Goal: Task Accomplishment & Management: Complete application form

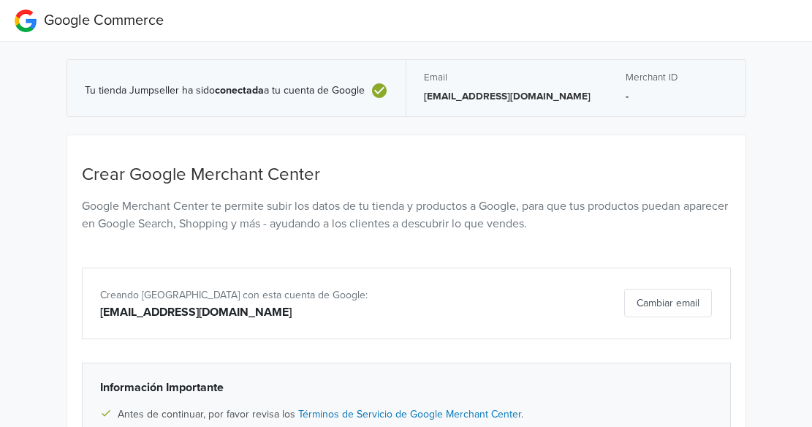
scroll to position [166, 0]
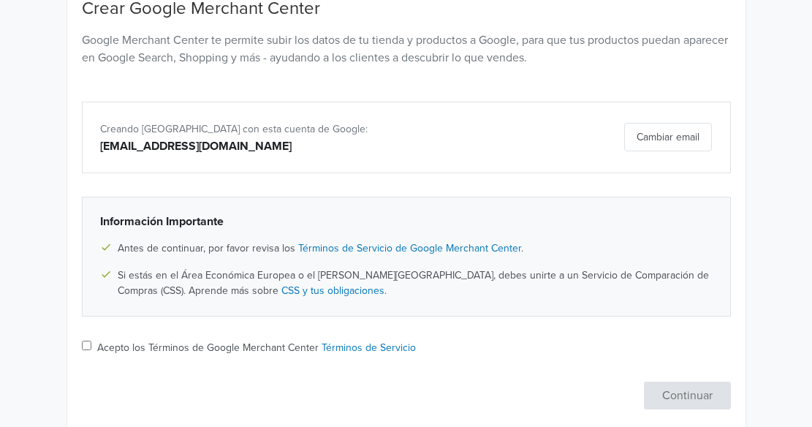
click at [87, 347] on input "Acepto los Términos de Google Merchant Center Términos de Servicio" at bounding box center [87, 346] width 10 height 10
checkbox input "true"
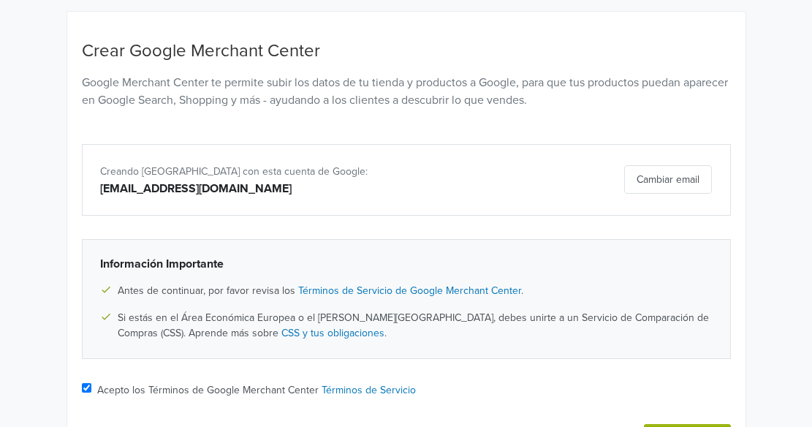
scroll to position [213, 0]
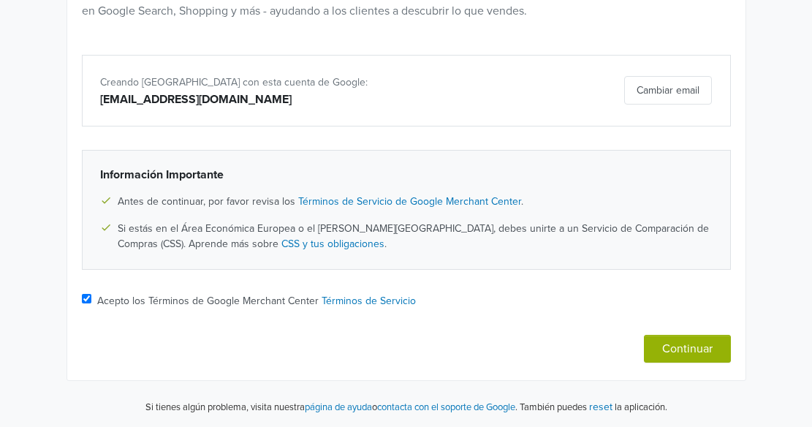
click at [694, 344] on button "Continuar" at bounding box center [687, 349] width 87 height 28
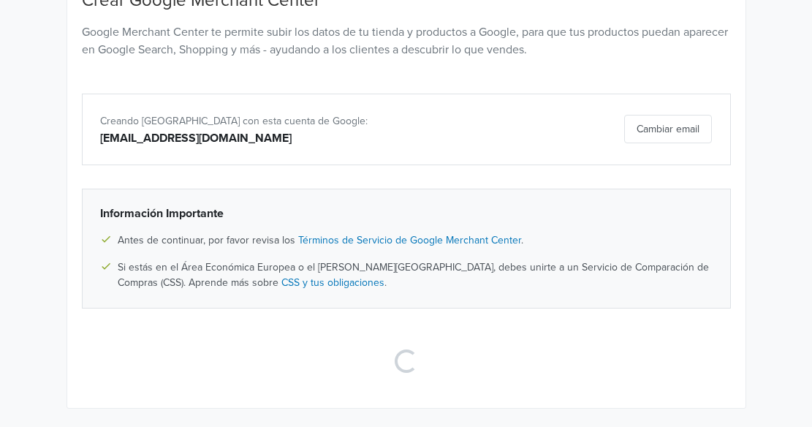
scroll to position [202, 0]
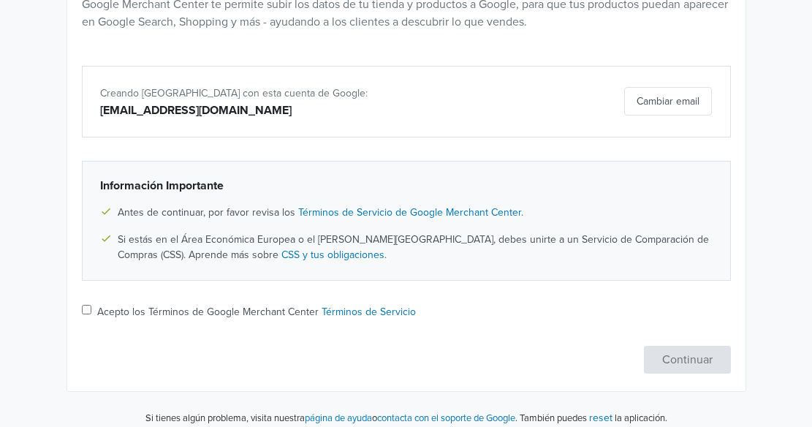
click at [85, 311] on input "Acepto los Términos de Google Merchant Center Términos de Servicio" at bounding box center [87, 310] width 10 height 10
checkbox input "true"
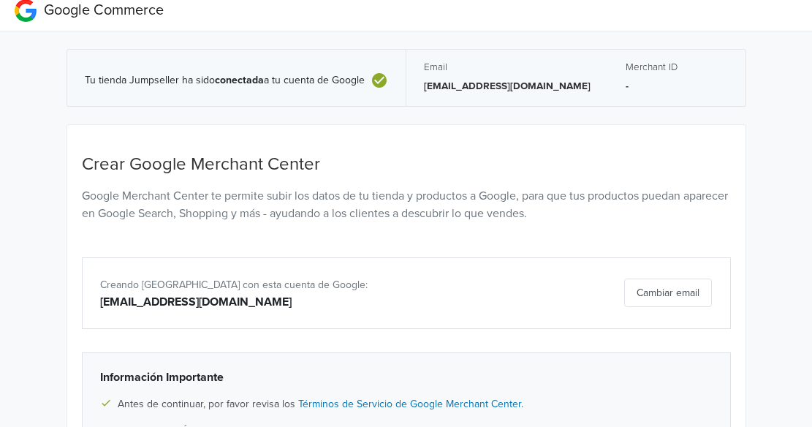
scroll to position [0, 0]
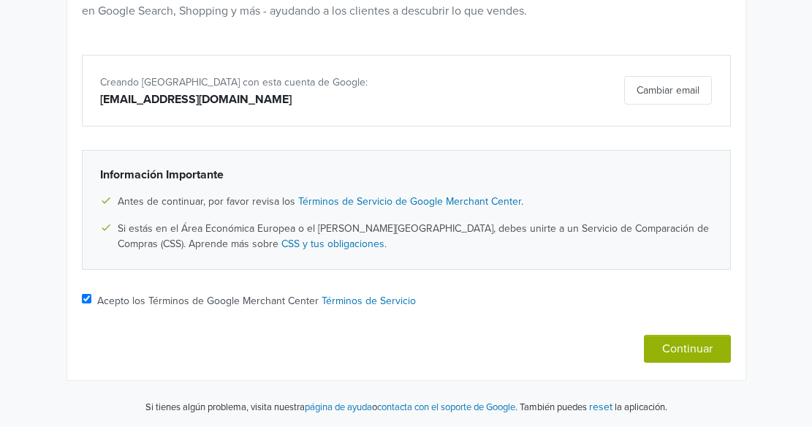
click at [679, 349] on button "Continuar" at bounding box center [687, 349] width 87 height 28
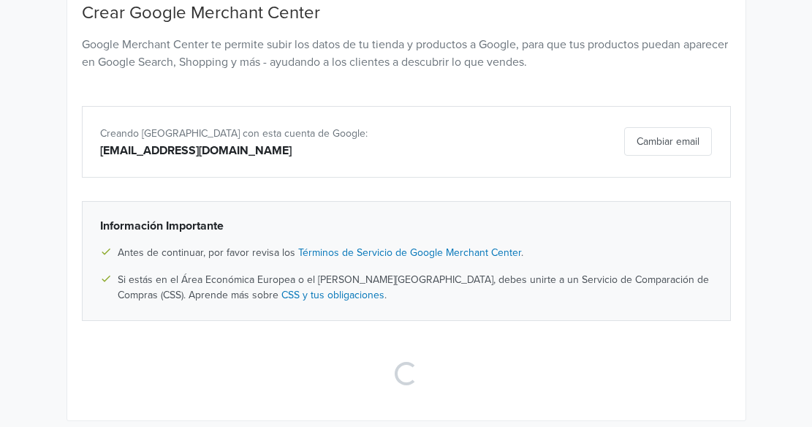
scroll to position [202, 0]
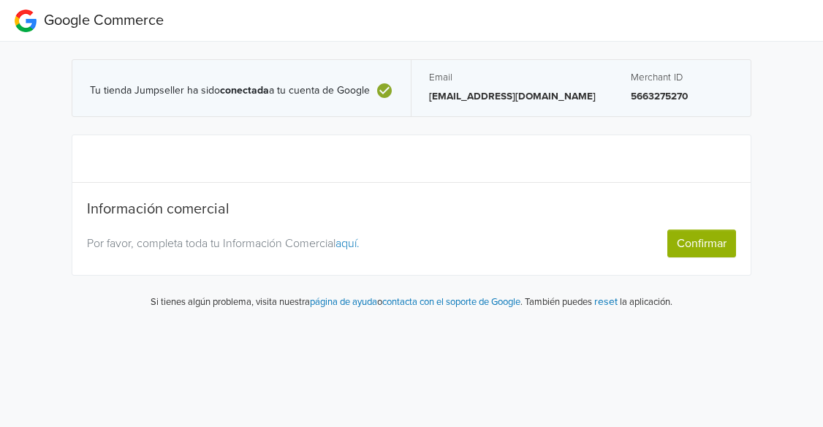
click at [349, 246] on link "aquí." at bounding box center [348, 243] width 24 height 15
click at [686, 236] on button "Confirmar" at bounding box center [701, 244] width 69 height 28
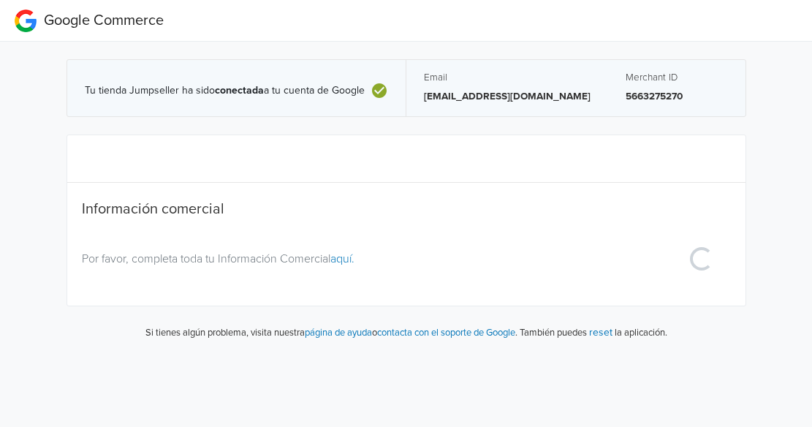
select select "cl"
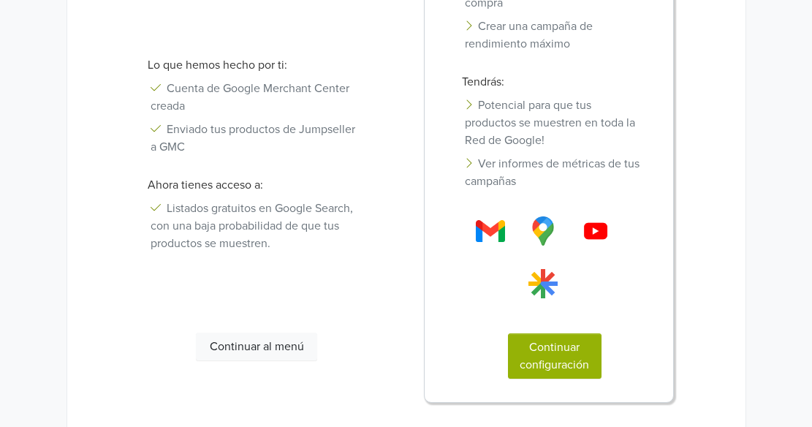
scroll to position [354, 0]
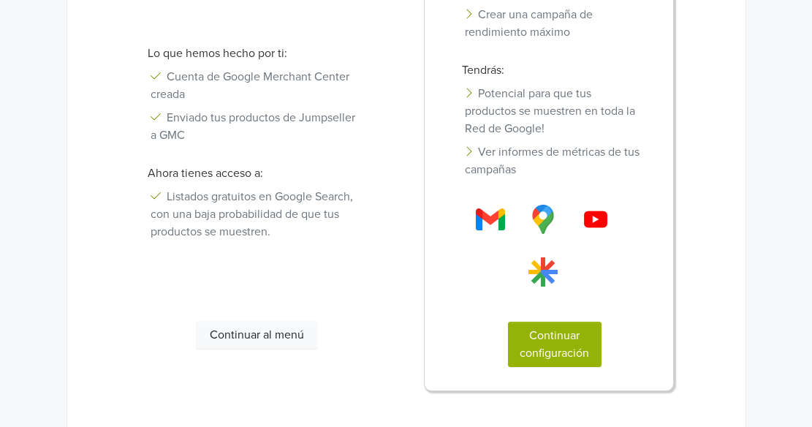
drag, startPoint x: 272, startPoint y: 338, endPoint x: 172, endPoint y: 293, distance: 109.9
click at [172, 293] on div "¡Felicidades! Acabas de configurar tu Google Merchant Center con éxito. Ahora t…" at bounding box center [265, 111] width 281 height 562
click at [241, 333] on button "Continuar al menú" at bounding box center [256, 335] width 121 height 28
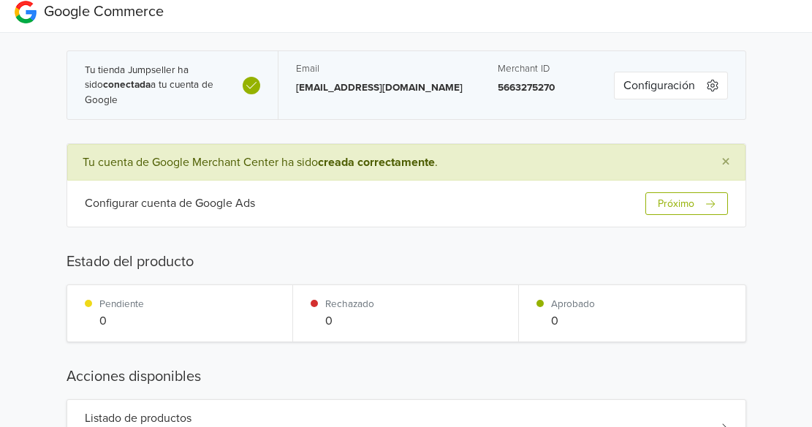
scroll to position [0, 0]
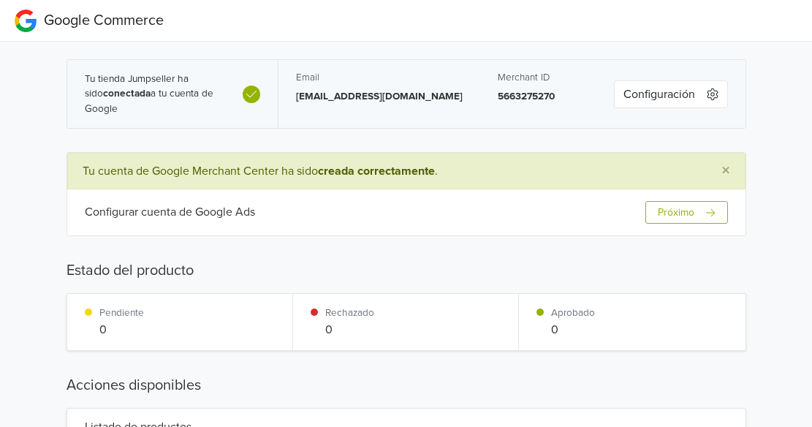
click at [700, 216] on button "Próximo" at bounding box center [687, 212] width 82 height 23
